Goal: Task Accomplishment & Management: Complete application form

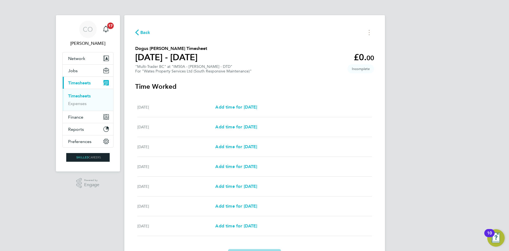
click at [141, 32] on span "Back" at bounding box center [145, 32] width 10 height 7
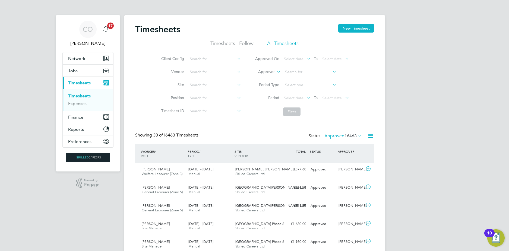
click at [335, 31] on div "Timesheets New Timesheet" at bounding box center [254, 32] width 239 height 16
click at [340, 30] on button "New Timesheet" at bounding box center [356, 28] width 36 height 9
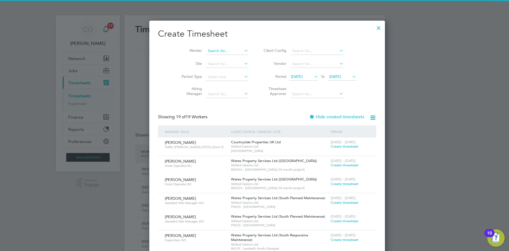
click at [211, 49] on input at bounding box center [227, 51] width 43 height 8
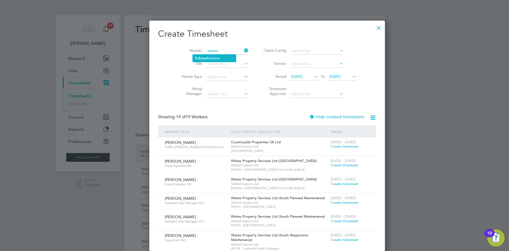
click at [203, 61] on li "[PERSON_NAME]" at bounding box center [214, 58] width 43 height 7
type input "[PERSON_NAME]"
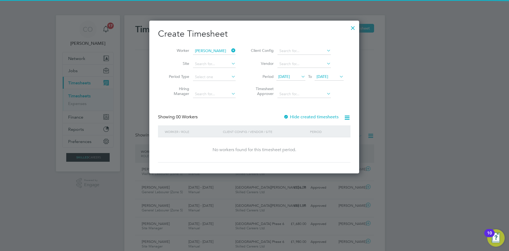
click at [292, 117] on label "Hide created timesheets" at bounding box center [310, 116] width 55 height 5
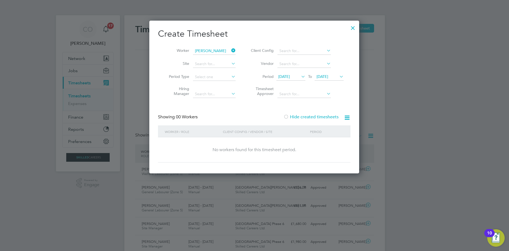
click at [291, 116] on label "Hide created timesheets" at bounding box center [310, 116] width 55 height 5
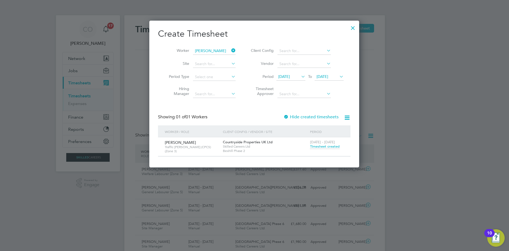
click at [319, 146] on span "Timesheet created" at bounding box center [325, 146] width 30 height 5
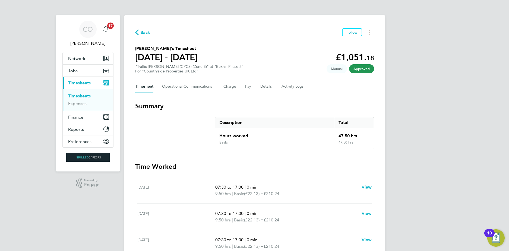
click at [138, 37] on div "Back Follow [PERSON_NAME]'s Timesheet [DATE] - [DATE] £1,051. 18 "Traffic [PERS…" at bounding box center [254, 201] width 260 height 373
click at [139, 37] on div "Back Follow [PERSON_NAME]'s Timesheet [DATE] - [DATE] £1,051. 18 "Traffic [PERS…" at bounding box center [254, 201] width 260 height 373
click at [141, 32] on span "Back" at bounding box center [145, 32] width 10 height 7
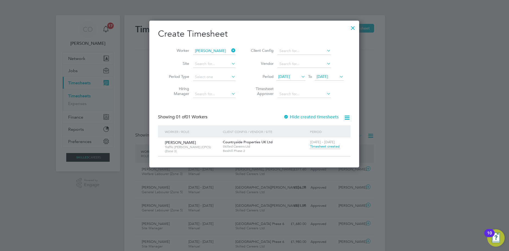
click at [230, 49] on icon at bounding box center [230, 51] width 0 height 8
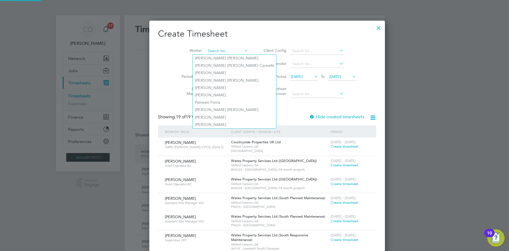
click at [226, 51] on input at bounding box center [227, 51] width 43 height 8
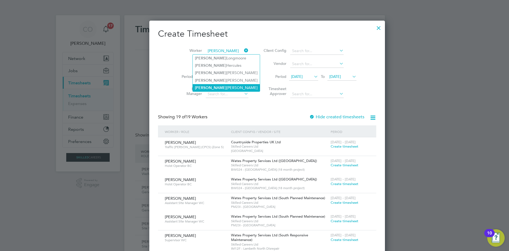
click at [206, 87] on li "[PERSON_NAME]" at bounding box center [226, 87] width 67 height 7
type input "[PERSON_NAME]"
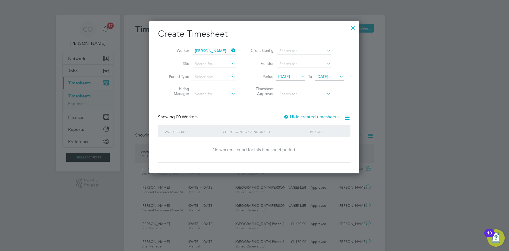
click at [292, 115] on label "Hide created timesheets" at bounding box center [310, 116] width 55 height 5
click at [295, 117] on label "Hide created timesheets" at bounding box center [310, 116] width 55 height 5
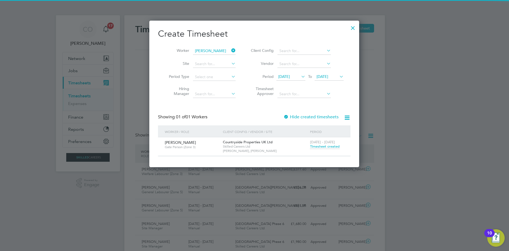
click at [318, 148] on span "Timesheet created" at bounding box center [325, 146] width 30 height 5
